Goal: Task Accomplishment & Management: Use online tool/utility

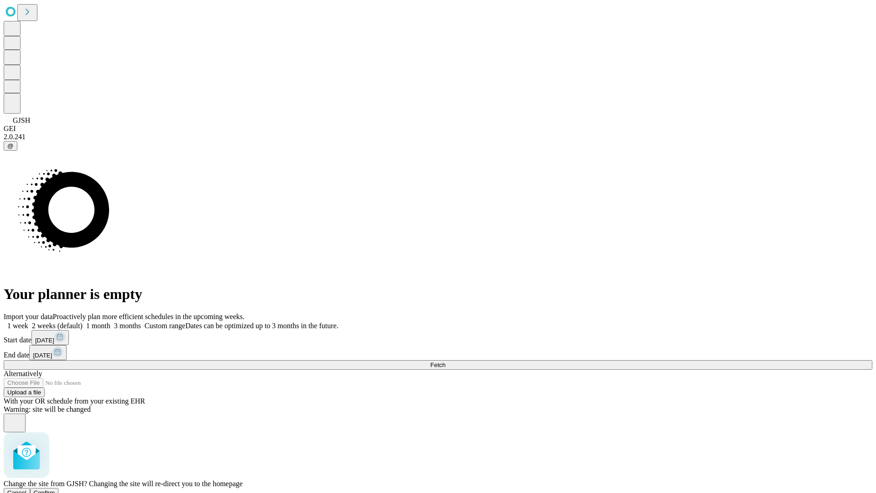
click at [55, 489] on span "Confirm" at bounding box center [44, 492] width 21 height 7
click at [110, 322] on label "1 month" at bounding box center [97, 326] width 28 height 8
click at [445, 361] on span "Fetch" at bounding box center [437, 364] width 15 height 7
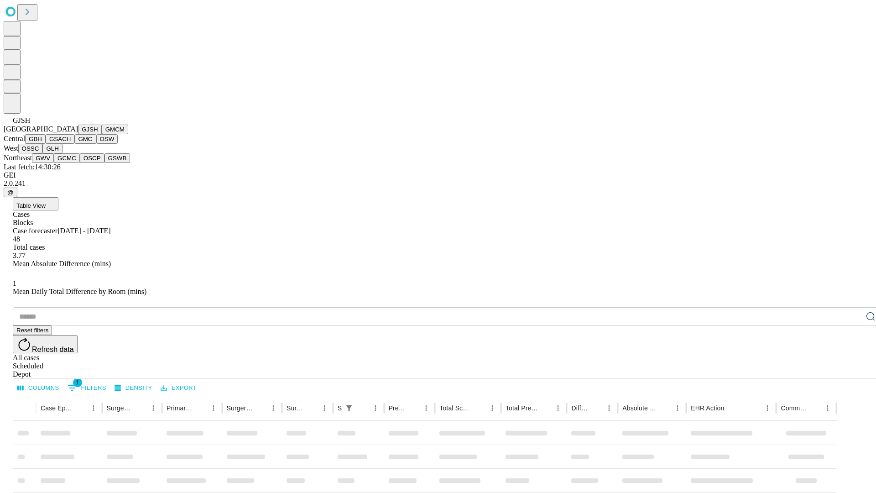
click at [102, 134] on button "GMCM" at bounding box center [115, 130] width 26 height 10
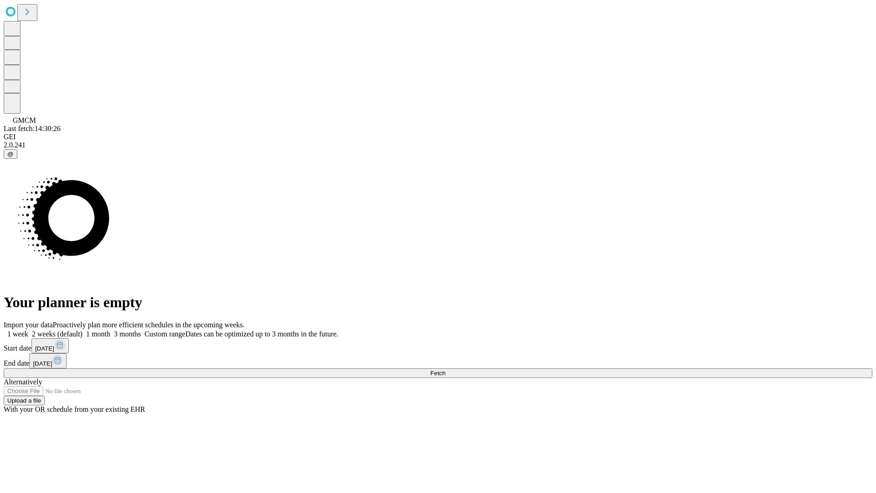
click at [110, 330] on label "1 month" at bounding box center [97, 334] width 28 height 8
click at [445, 369] on span "Fetch" at bounding box center [437, 372] width 15 height 7
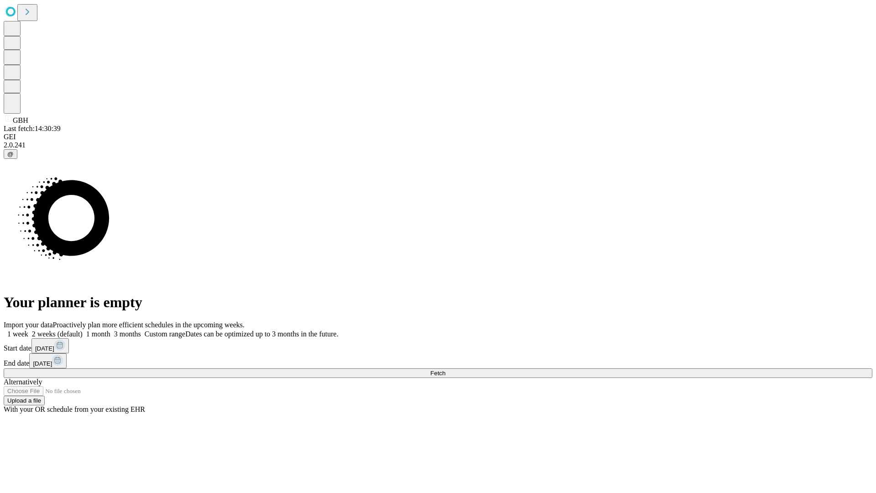
click at [110, 330] on label "1 month" at bounding box center [97, 334] width 28 height 8
click at [445, 369] on span "Fetch" at bounding box center [437, 372] width 15 height 7
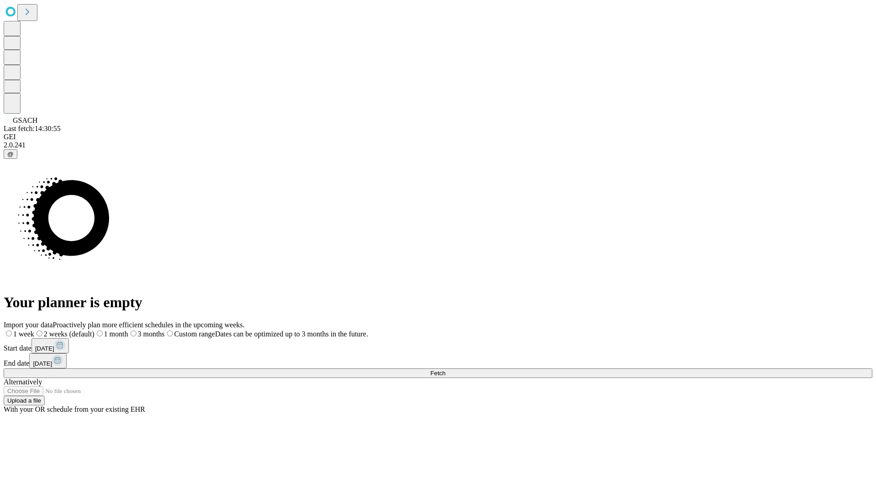
click at [128, 330] on label "1 month" at bounding box center [111, 334] width 34 height 8
click at [445, 369] on span "Fetch" at bounding box center [437, 372] width 15 height 7
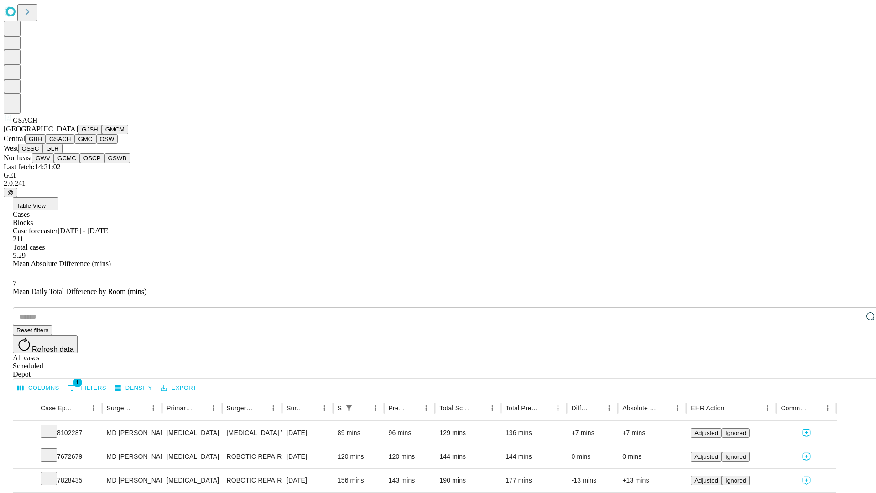
click at [74, 144] on button "GMC" at bounding box center [84, 139] width 21 height 10
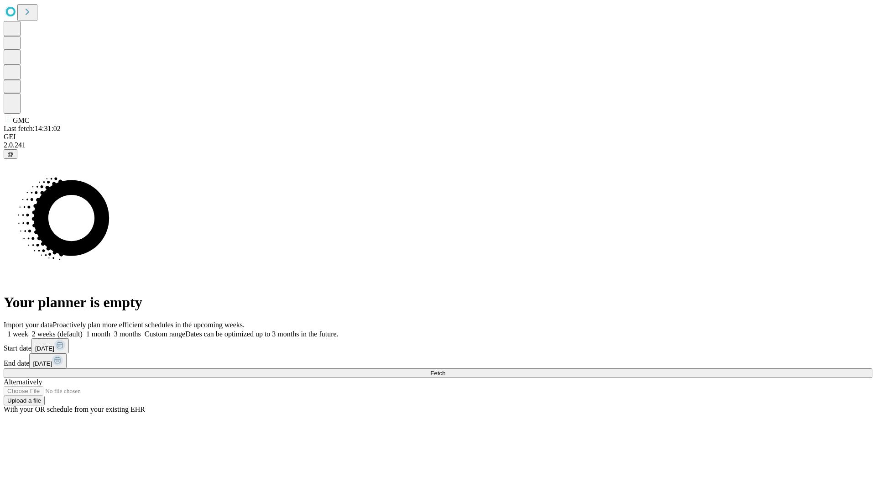
click at [110, 330] on label "1 month" at bounding box center [97, 334] width 28 height 8
click at [445, 369] on span "Fetch" at bounding box center [437, 372] width 15 height 7
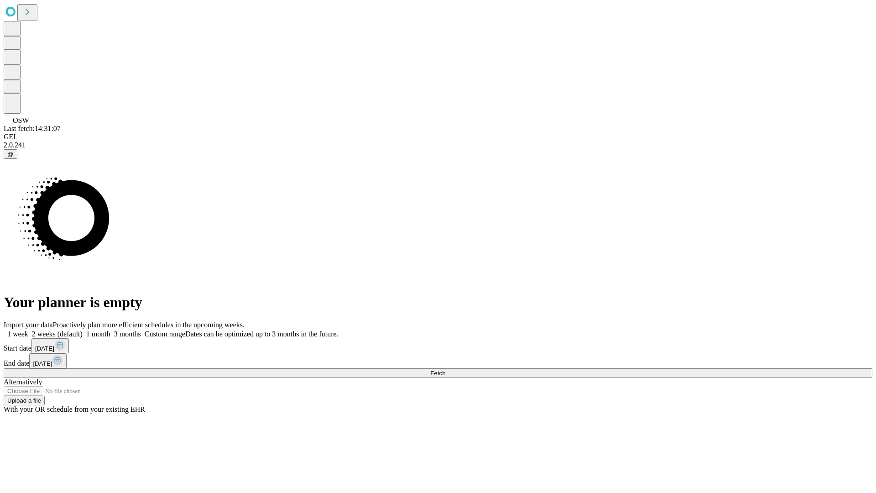
click at [110, 330] on label "1 month" at bounding box center [97, 334] width 28 height 8
click at [445, 369] on span "Fetch" at bounding box center [437, 372] width 15 height 7
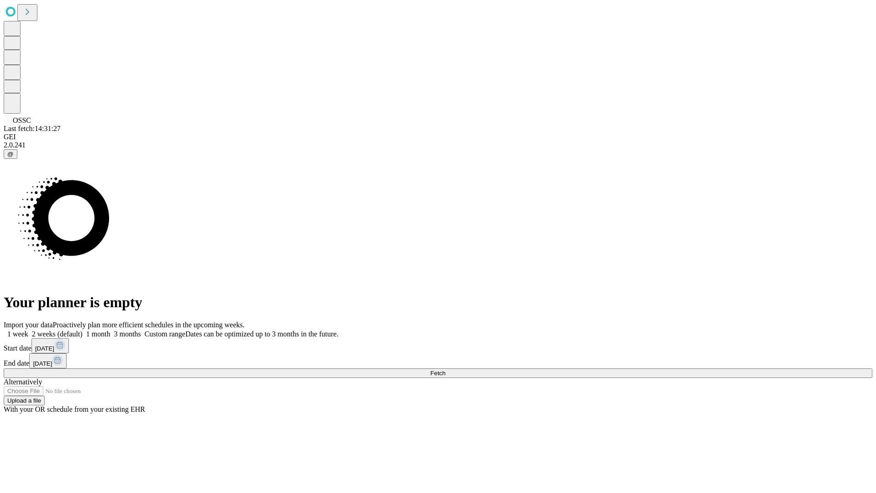
click at [110, 330] on label "1 month" at bounding box center [97, 334] width 28 height 8
click at [445, 369] on span "Fetch" at bounding box center [437, 372] width 15 height 7
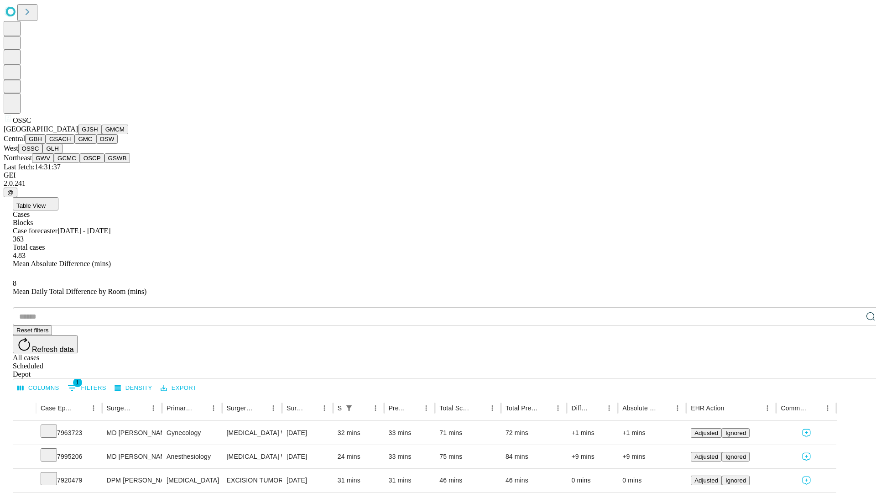
click at [62, 153] on button "GLH" at bounding box center [52, 149] width 20 height 10
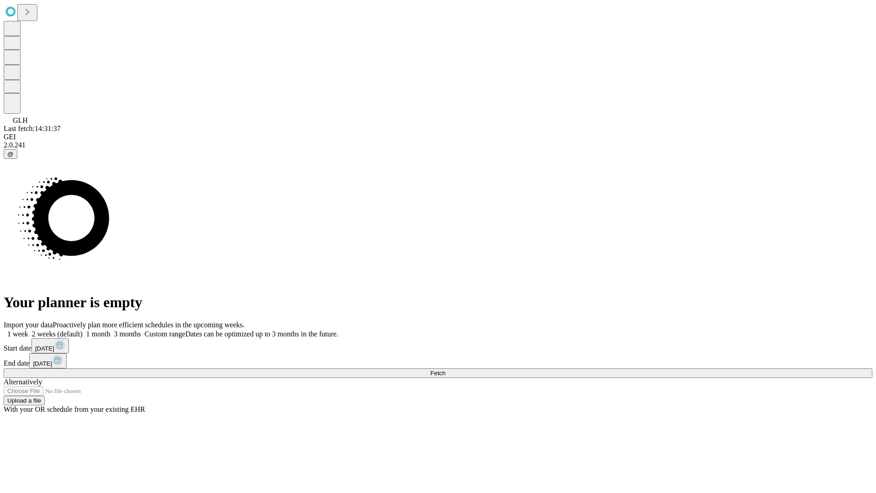
click at [110, 330] on label "1 month" at bounding box center [97, 334] width 28 height 8
click at [445, 369] on span "Fetch" at bounding box center [437, 372] width 15 height 7
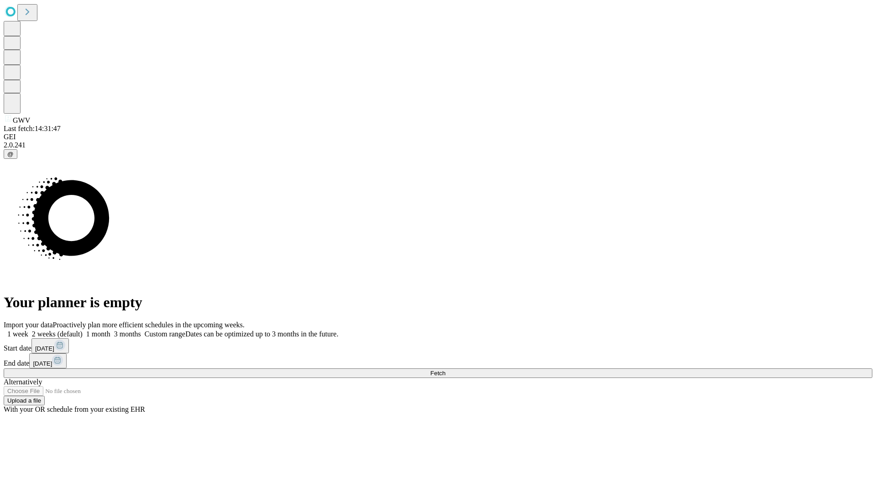
click at [445, 369] on span "Fetch" at bounding box center [437, 372] width 15 height 7
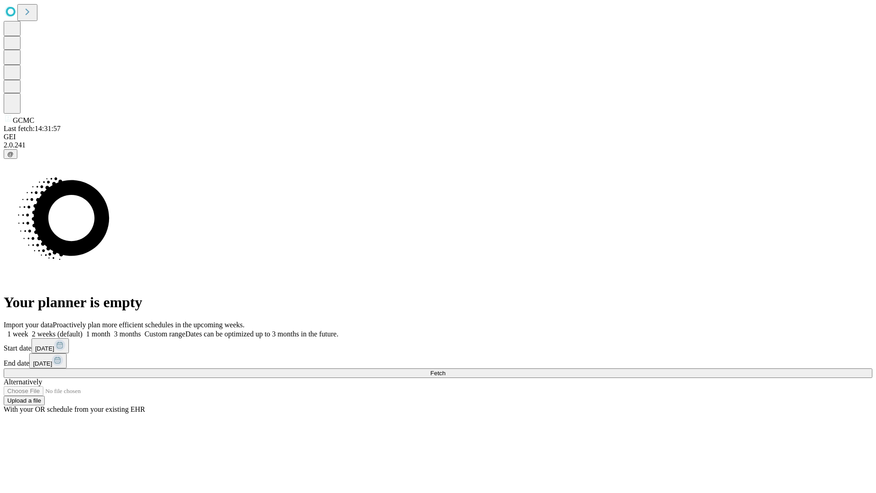
click at [110, 330] on label "1 month" at bounding box center [97, 334] width 28 height 8
click at [445, 369] on span "Fetch" at bounding box center [437, 372] width 15 height 7
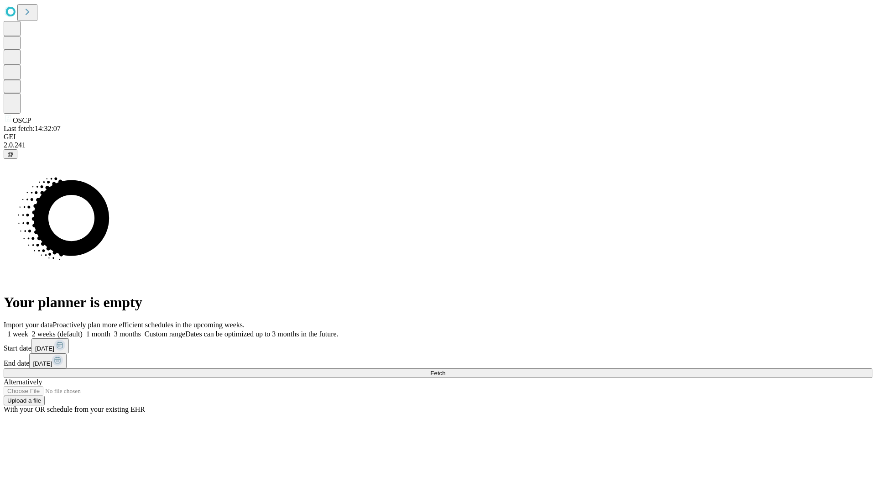
click at [110, 330] on label "1 month" at bounding box center [97, 334] width 28 height 8
click at [445, 369] on span "Fetch" at bounding box center [437, 372] width 15 height 7
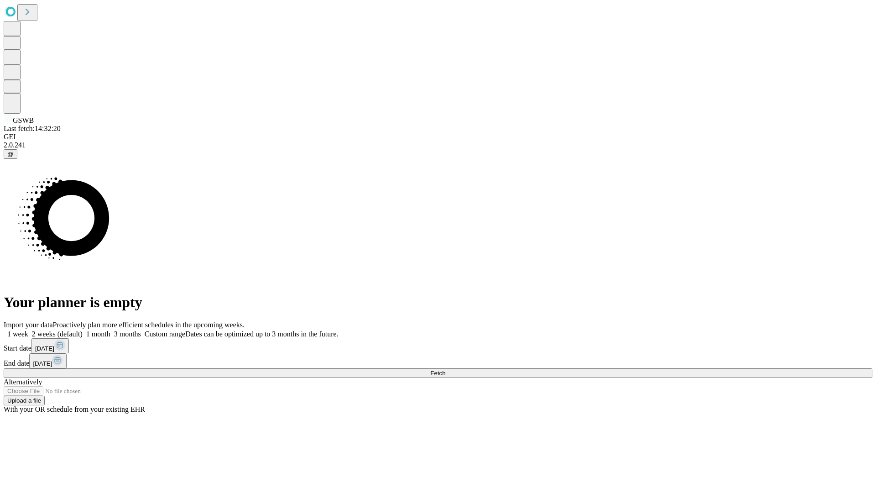
click at [110, 330] on label "1 month" at bounding box center [97, 334] width 28 height 8
click at [445, 369] on span "Fetch" at bounding box center [437, 372] width 15 height 7
